Goal: Information Seeking & Learning: Learn about a topic

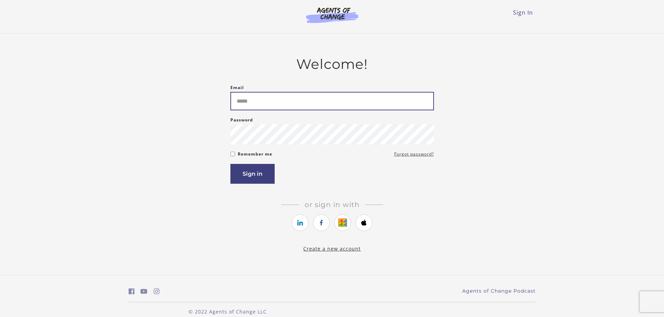
click at [268, 99] on input "Email" at bounding box center [332, 101] width 204 height 18
type input "*"
type input "**********"
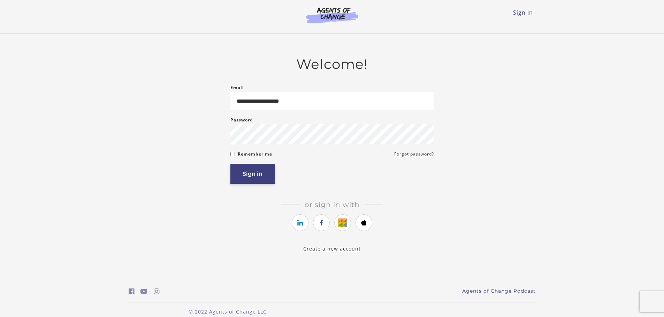
click at [252, 178] on button "Sign in" at bounding box center [252, 174] width 44 height 20
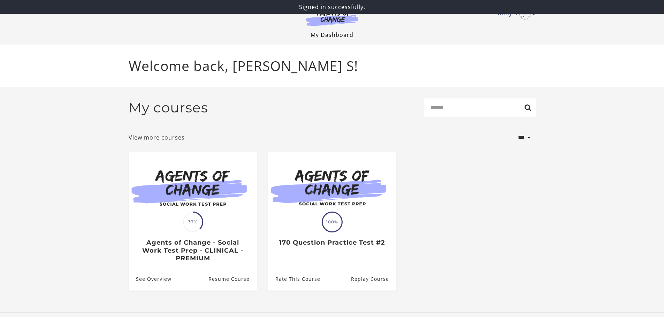
click at [332, 35] on link "My Dashboard" at bounding box center [332, 35] width 43 height 8
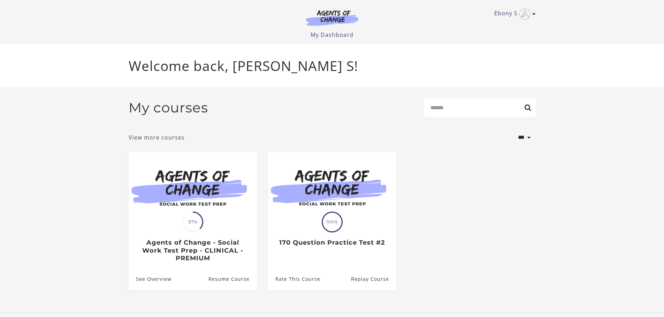
click at [156, 138] on link "View more courses" at bounding box center [157, 137] width 56 height 8
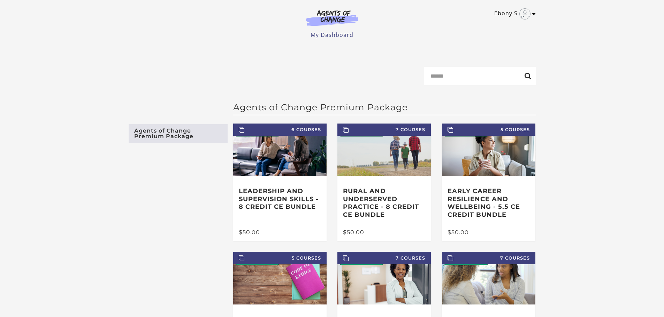
click at [534, 15] on icon "Toggle menu" at bounding box center [533, 14] width 3 height 6
click at [569, 59] on main "Search Agents of Change Premium Package Agents of Change Premium Package 6 Cour…" at bounding box center [332, 230] width 664 height 370
click at [528, 16] on img "Toggle menu" at bounding box center [524, 13] width 11 height 11
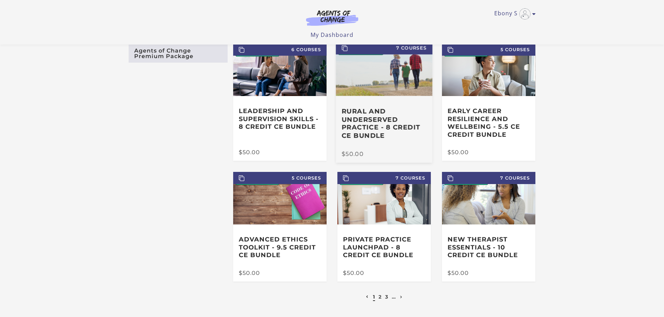
scroll to position [70, 0]
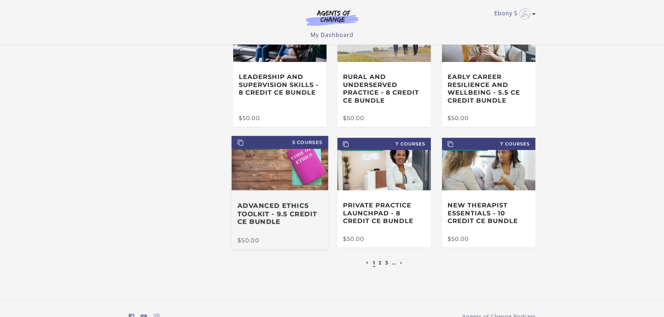
click at [257, 205] on h3 "Advanced Ethics Toolkit - 9.5 Credit CE Bundle" at bounding box center [279, 214] width 85 height 24
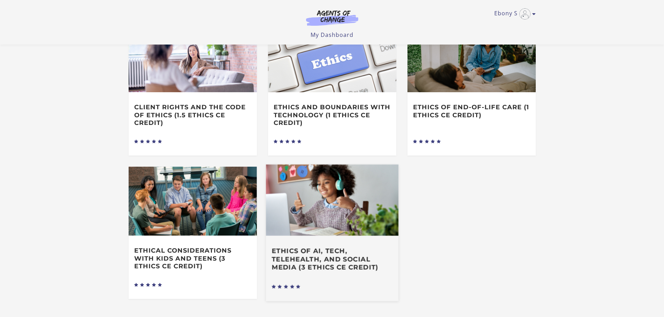
scroll to position [244, 0]
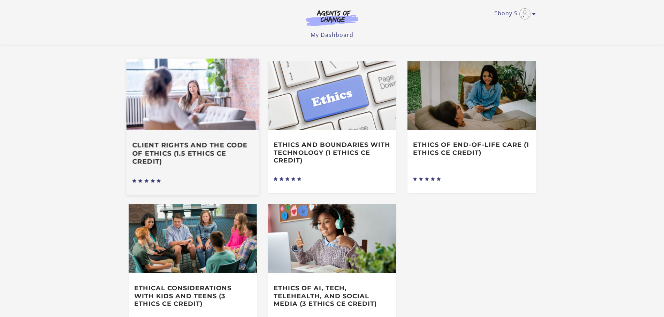
click at [193, 114] on img at bounding box center [192, 94] width 132 height 71
